Goal: Information Seeking & Learning: Learn about a topic

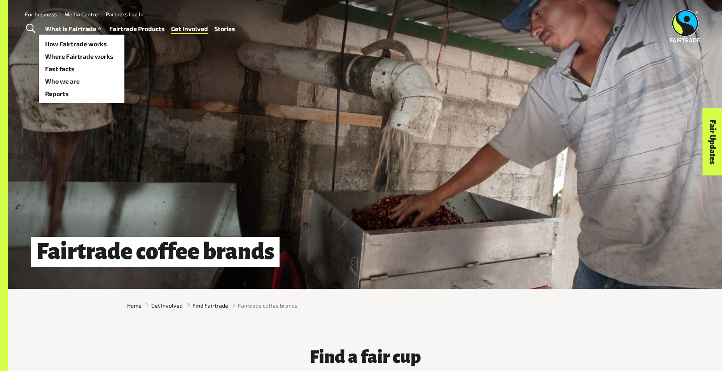
click at [70, 25] on link "What is Fairtrade" at bounding box center [74, 28] width 58 height 11
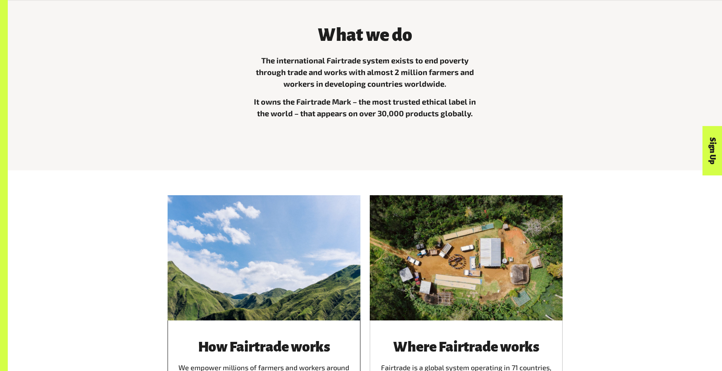
scroll to position [428, 0]
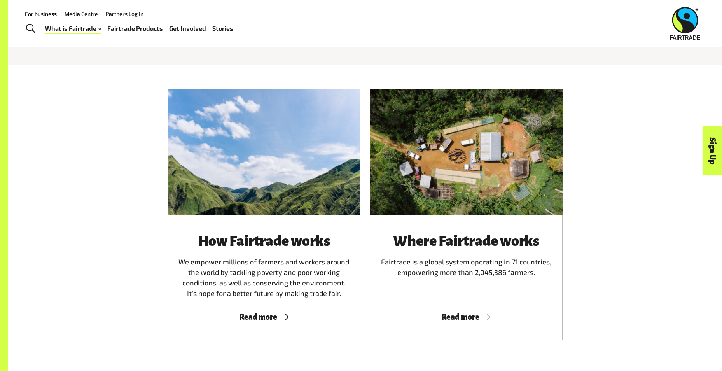
click at [274, 319] on span "Read more" at bounding box center [264, 317] width 174 height 9
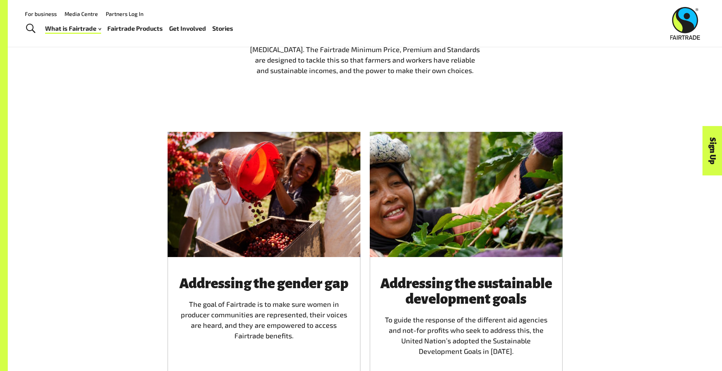
scroll to position [661, 0]
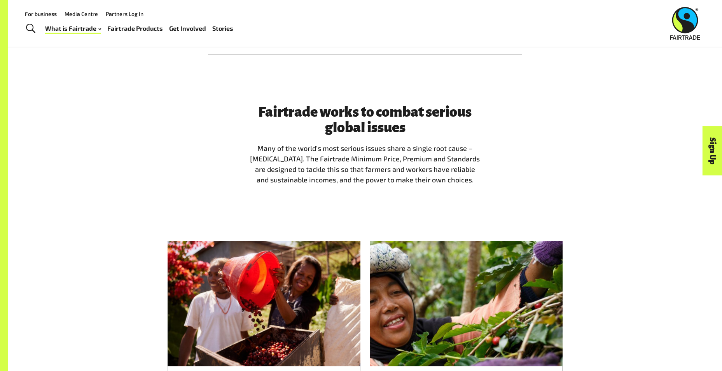
click at [133, 188] on div "Fairtrade works to combat serious global issues Many of the world’s most seriou…" at bounding box center [365, 147] width 485 height 87
